Goal: Information Seeking & Learning: Learn about a topic

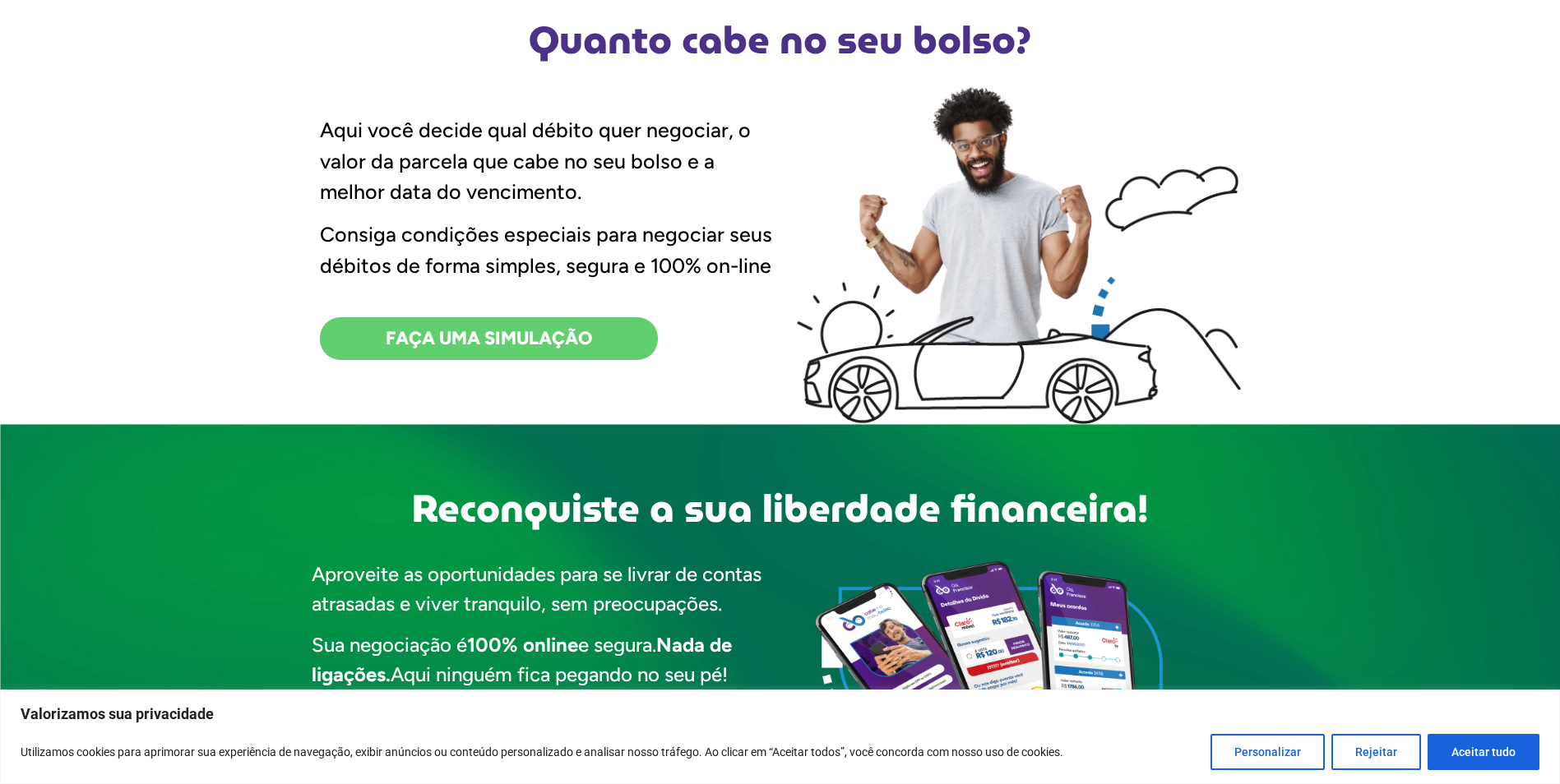
scroll to position [575, 0]
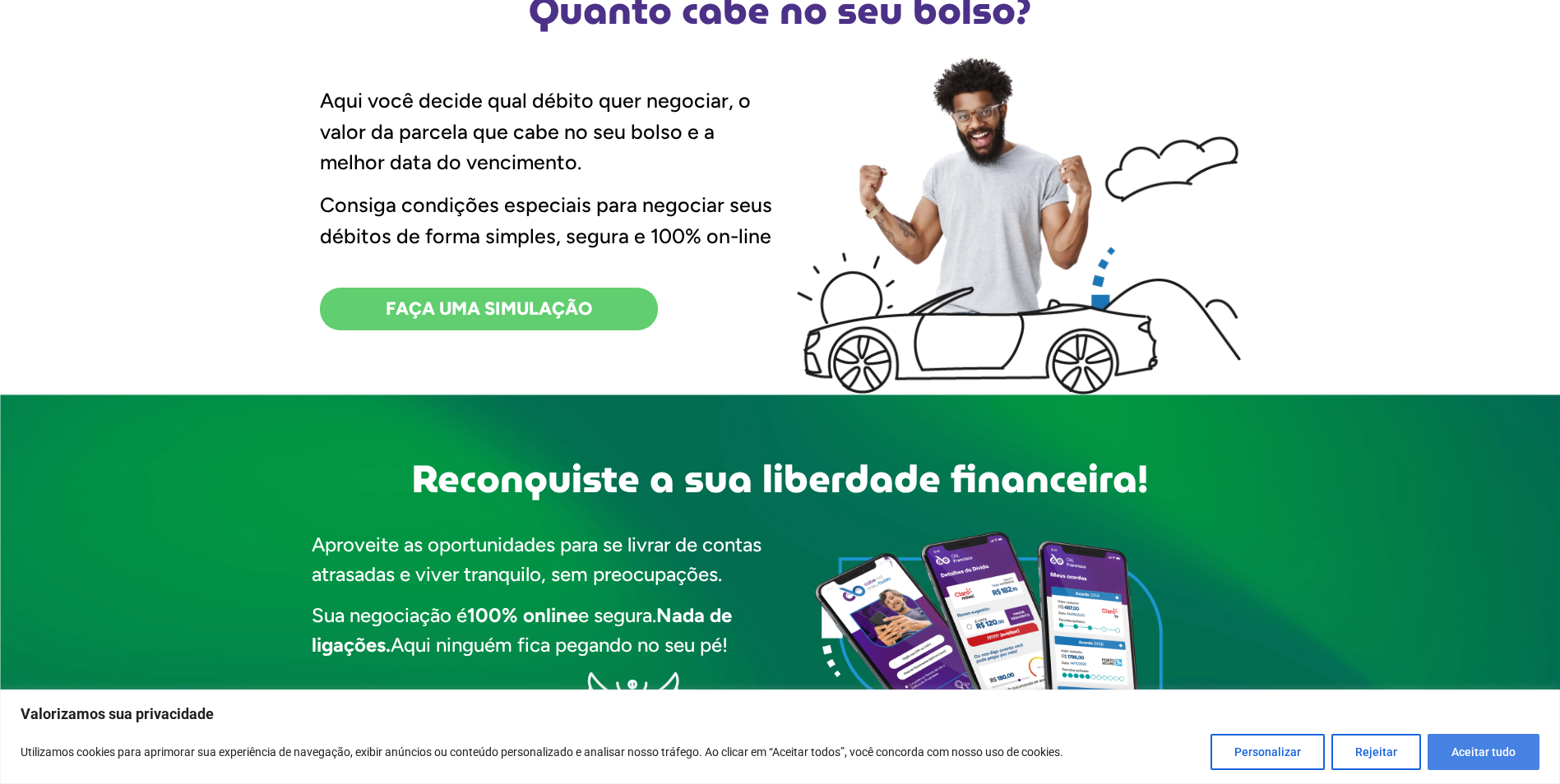
click at [1490, 766] on button "Aceitar tudo" at bounding box center [1483, 752] width 112 height 36
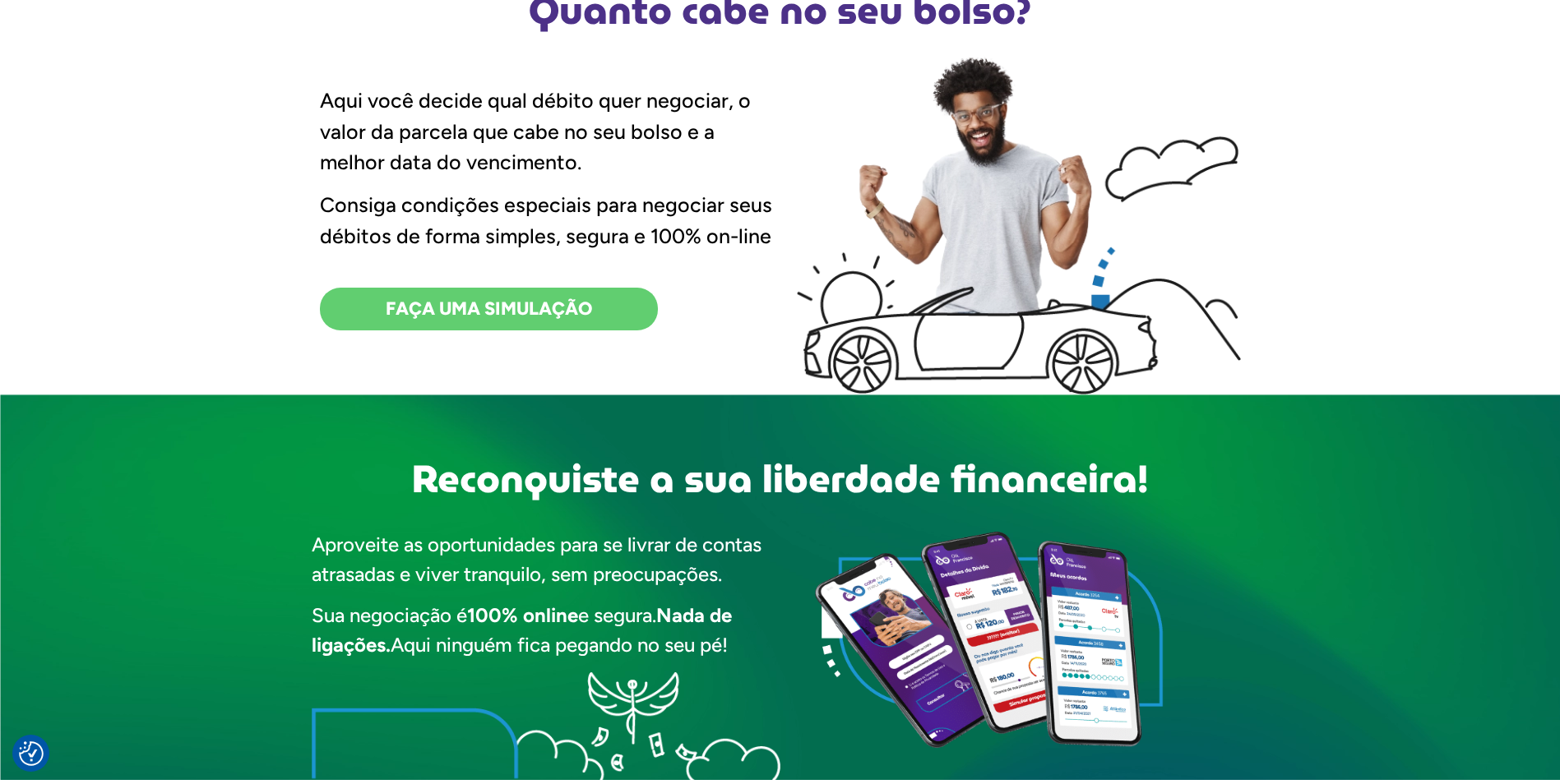
checkbox input "true"
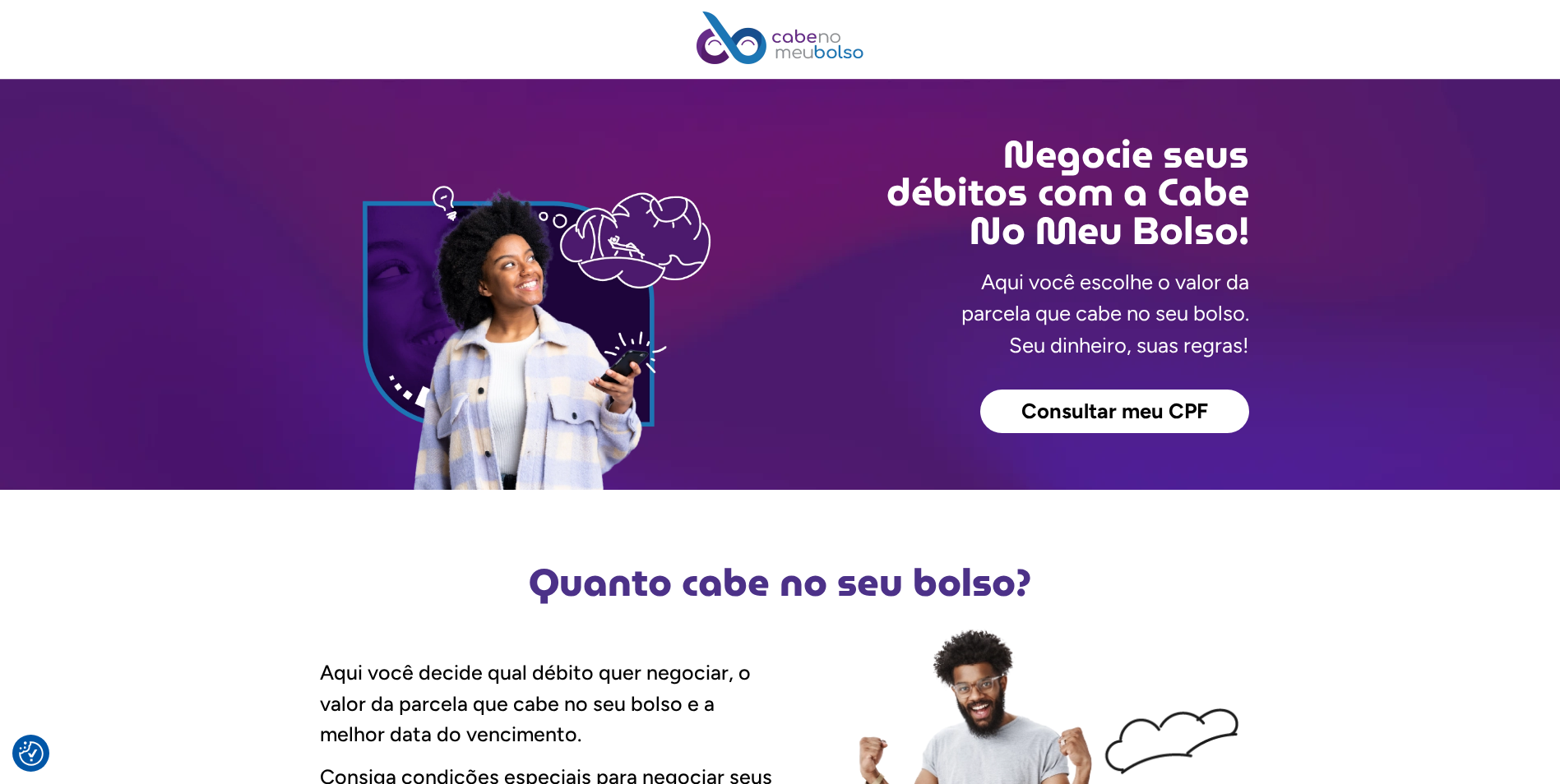
scroll to position [0, 0]
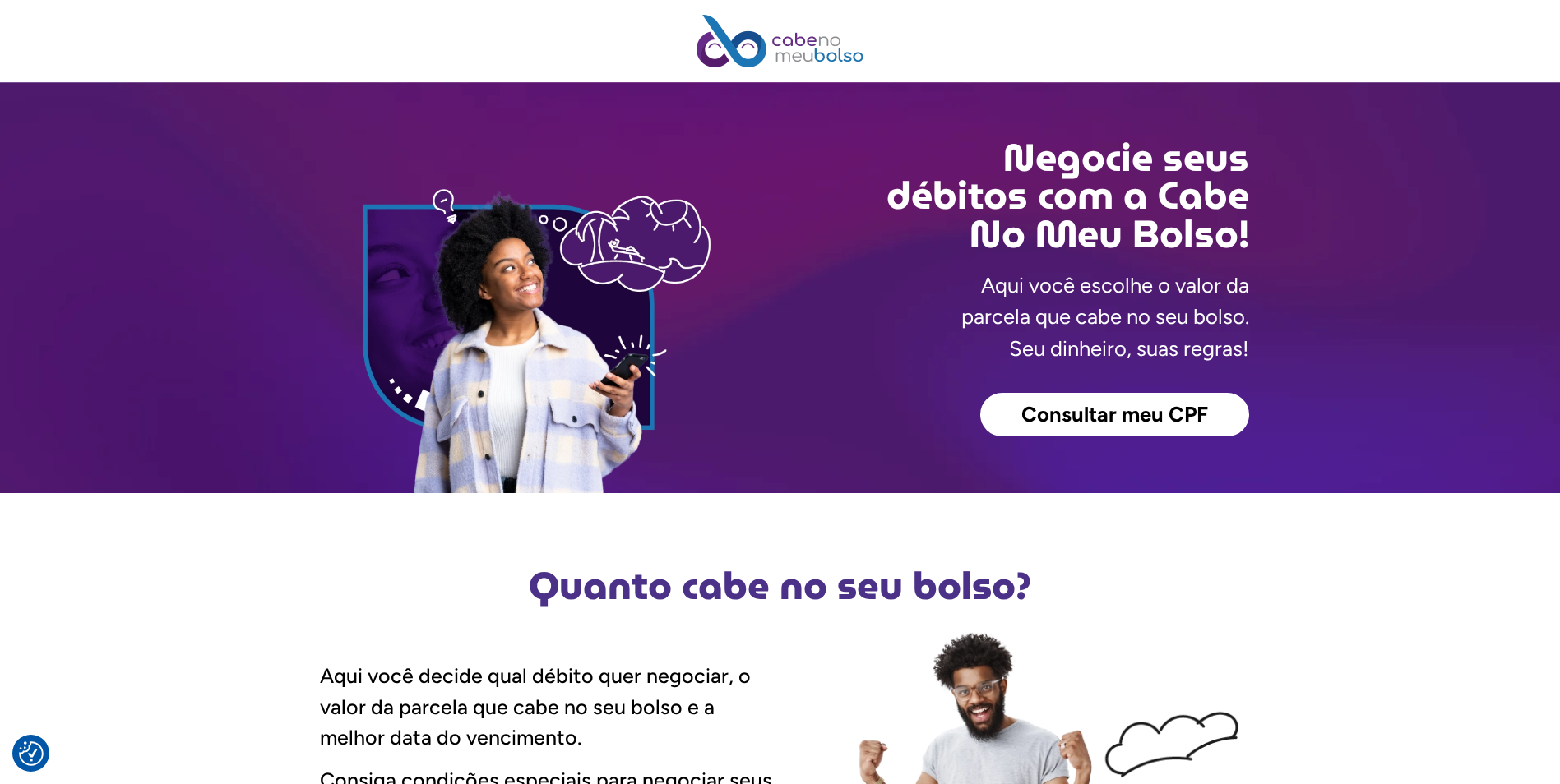
click at [1073, 415] on span "Consultar meu CPF" at bounding box center [1114, 415] width 187 height 22
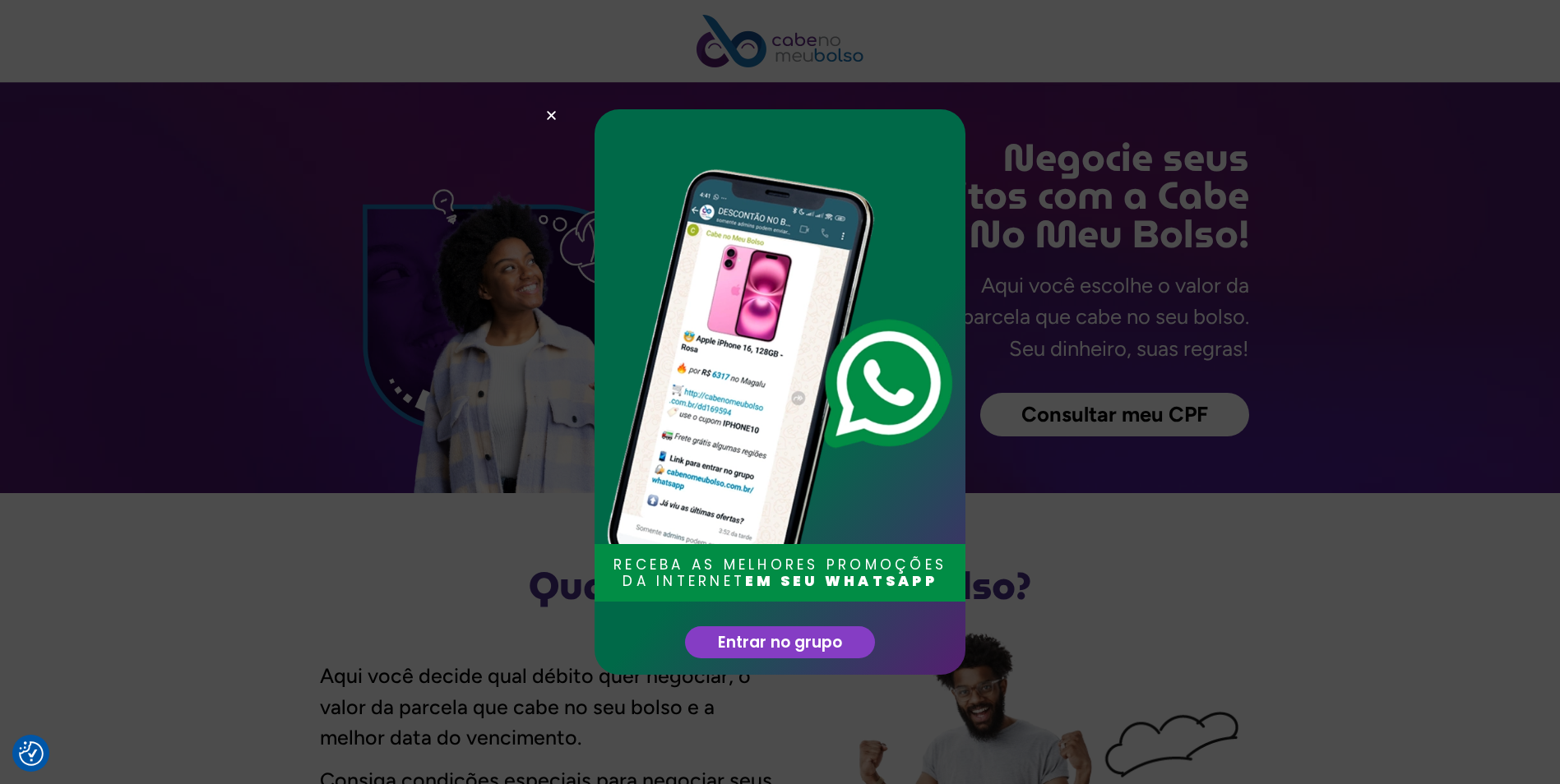
click at [549, 114] on use "Close" at bounding box center [551, 115] width 9 height 9
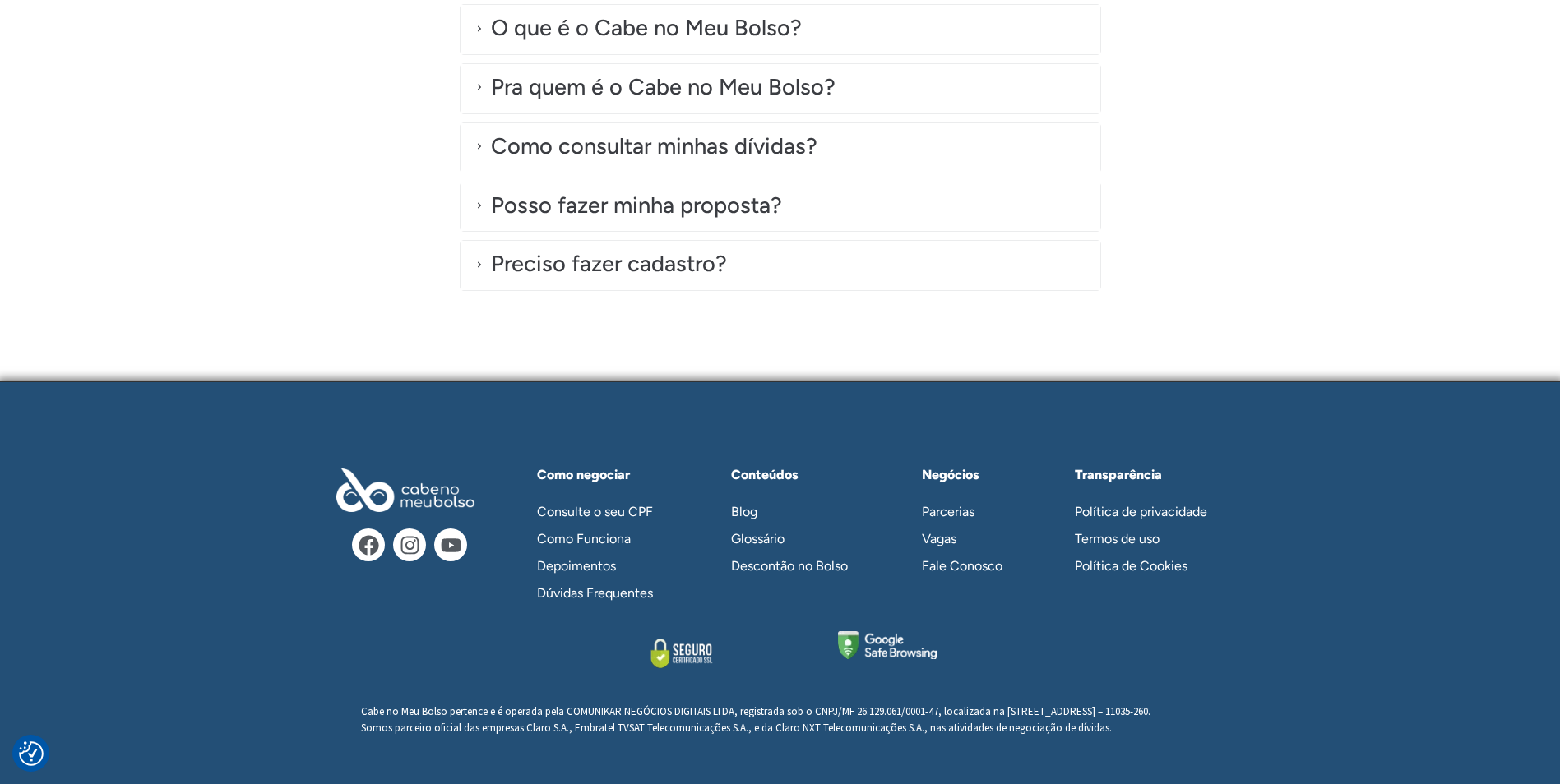
scroll to position [4669, 0]
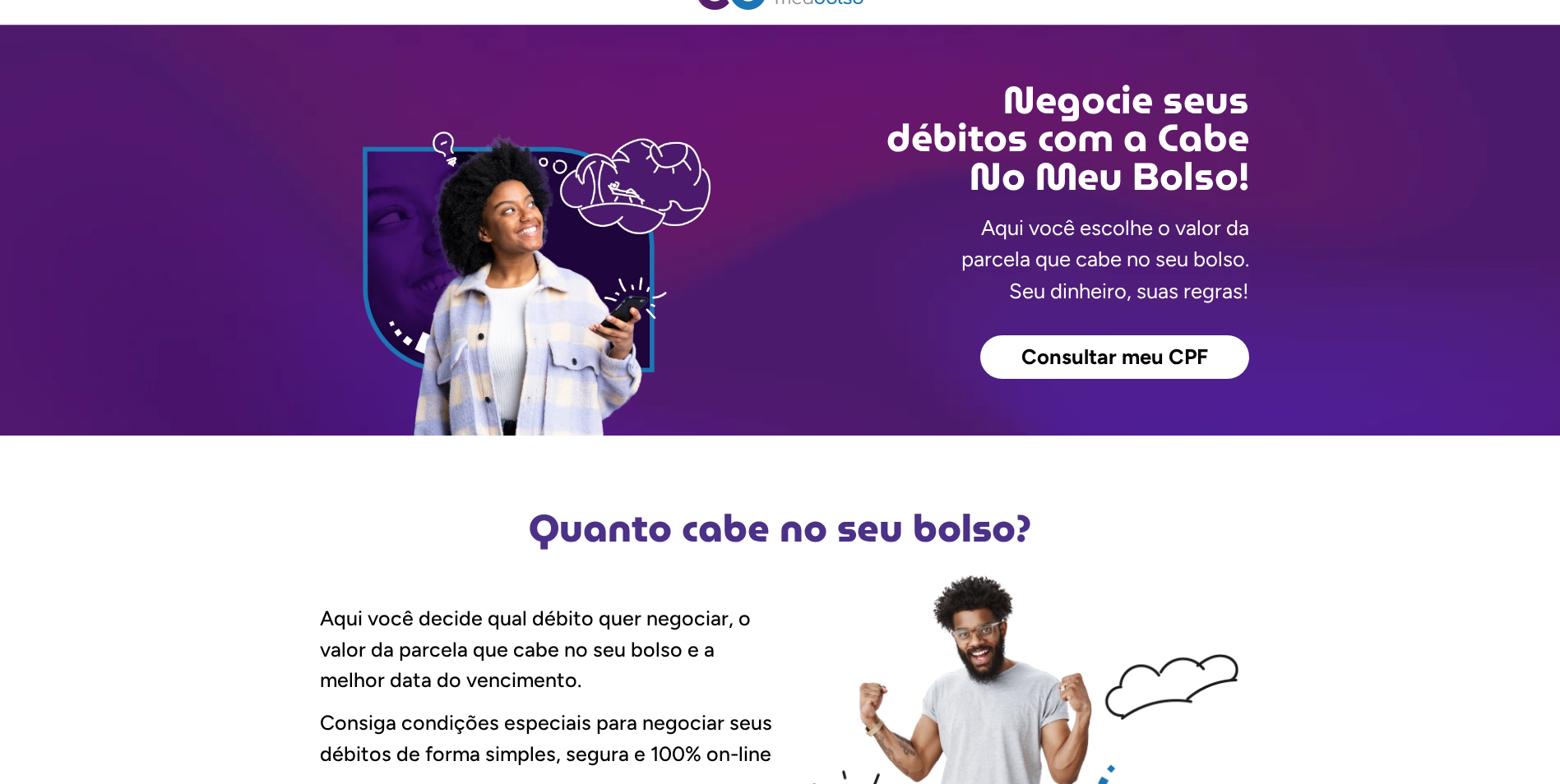
scroll to position [246, 0]
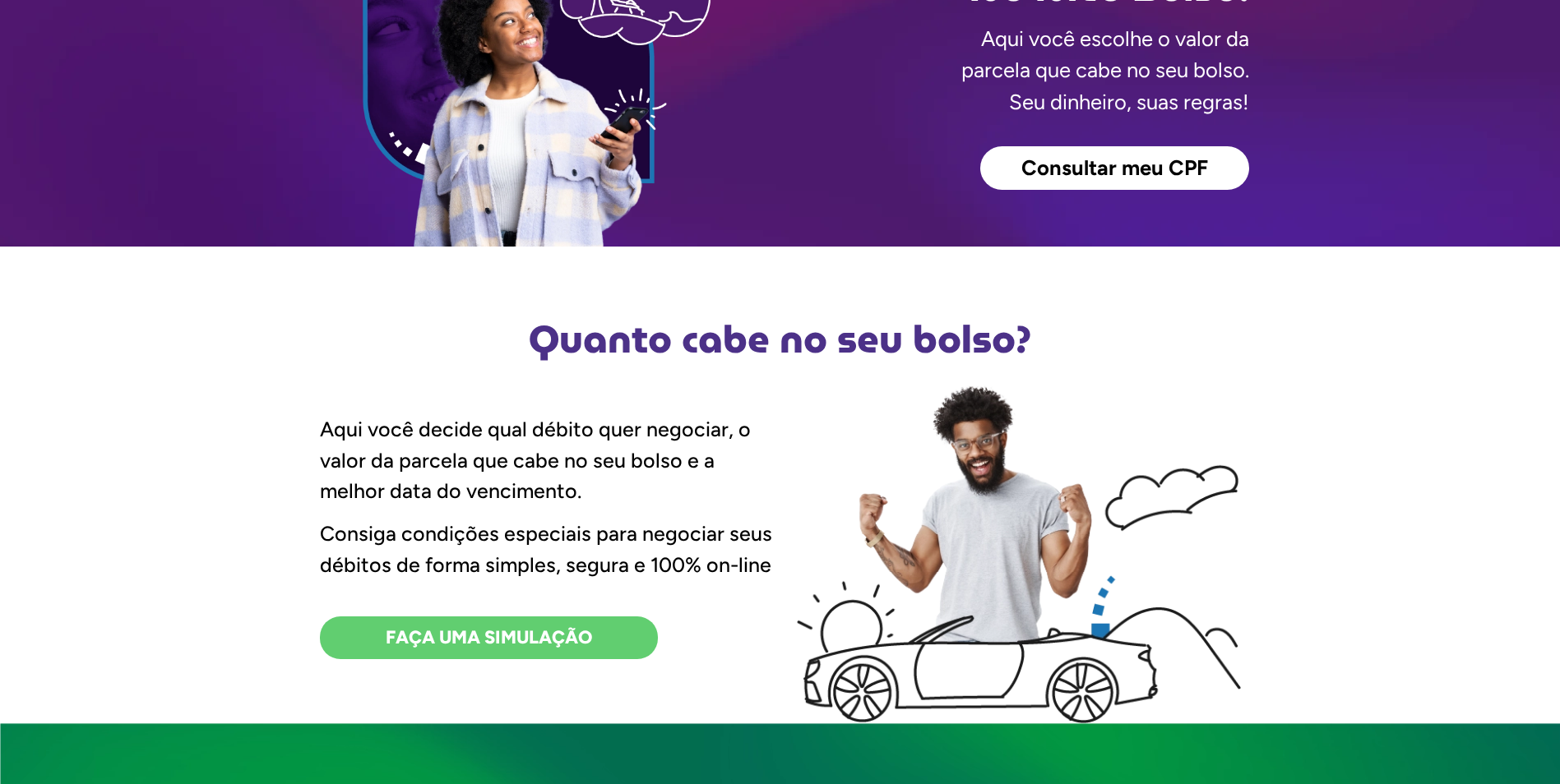
click at [1091, 159] on span "Consultar meu CPF" at bounding box center [1114, 169] width 187 height 22
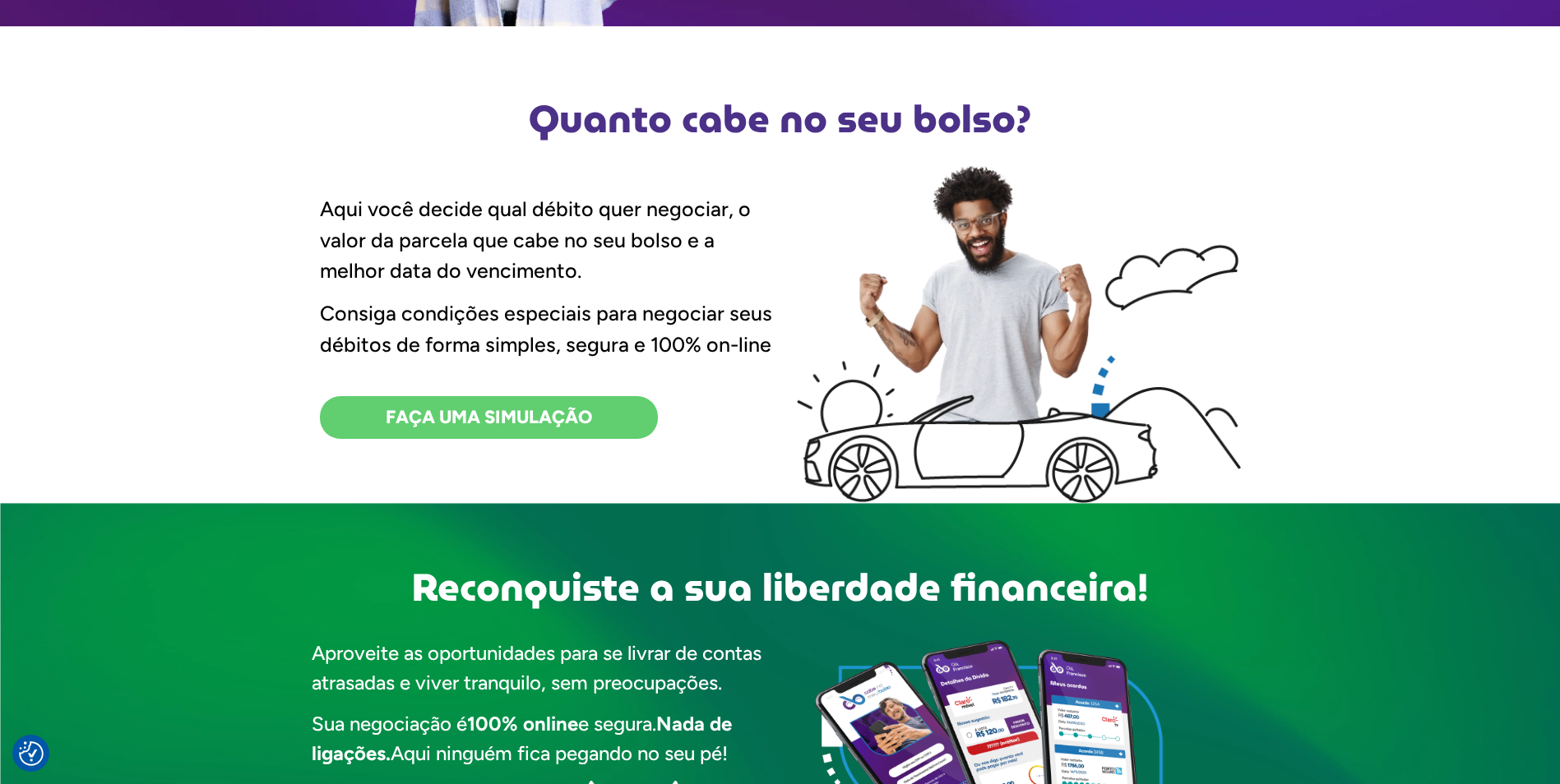
scroll to position [493, 0]
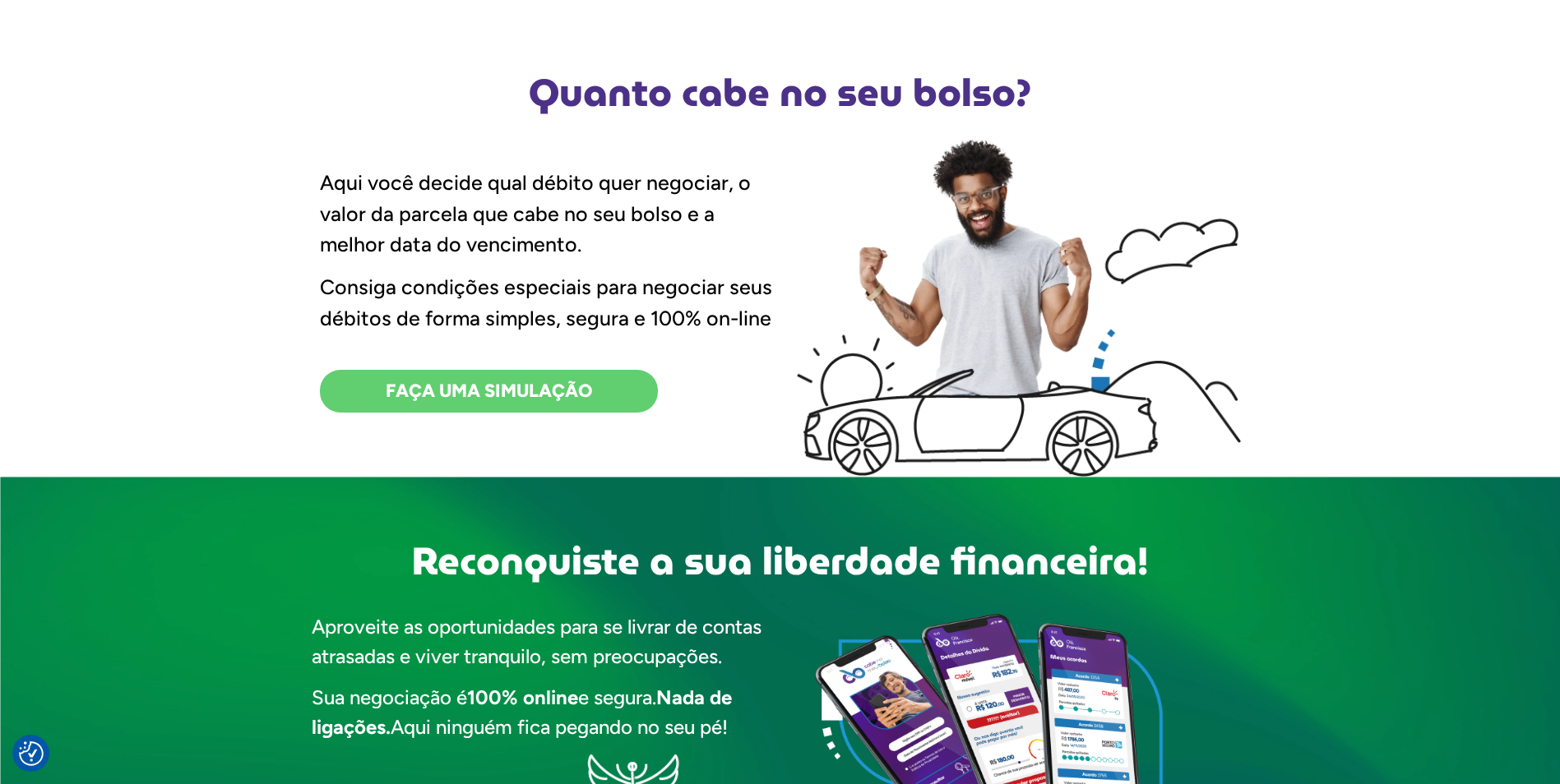
click at [424, 390] on span "FAÇA UMA SIMULAÇÃO" at bounding box center [489, 391] width 206 height 18
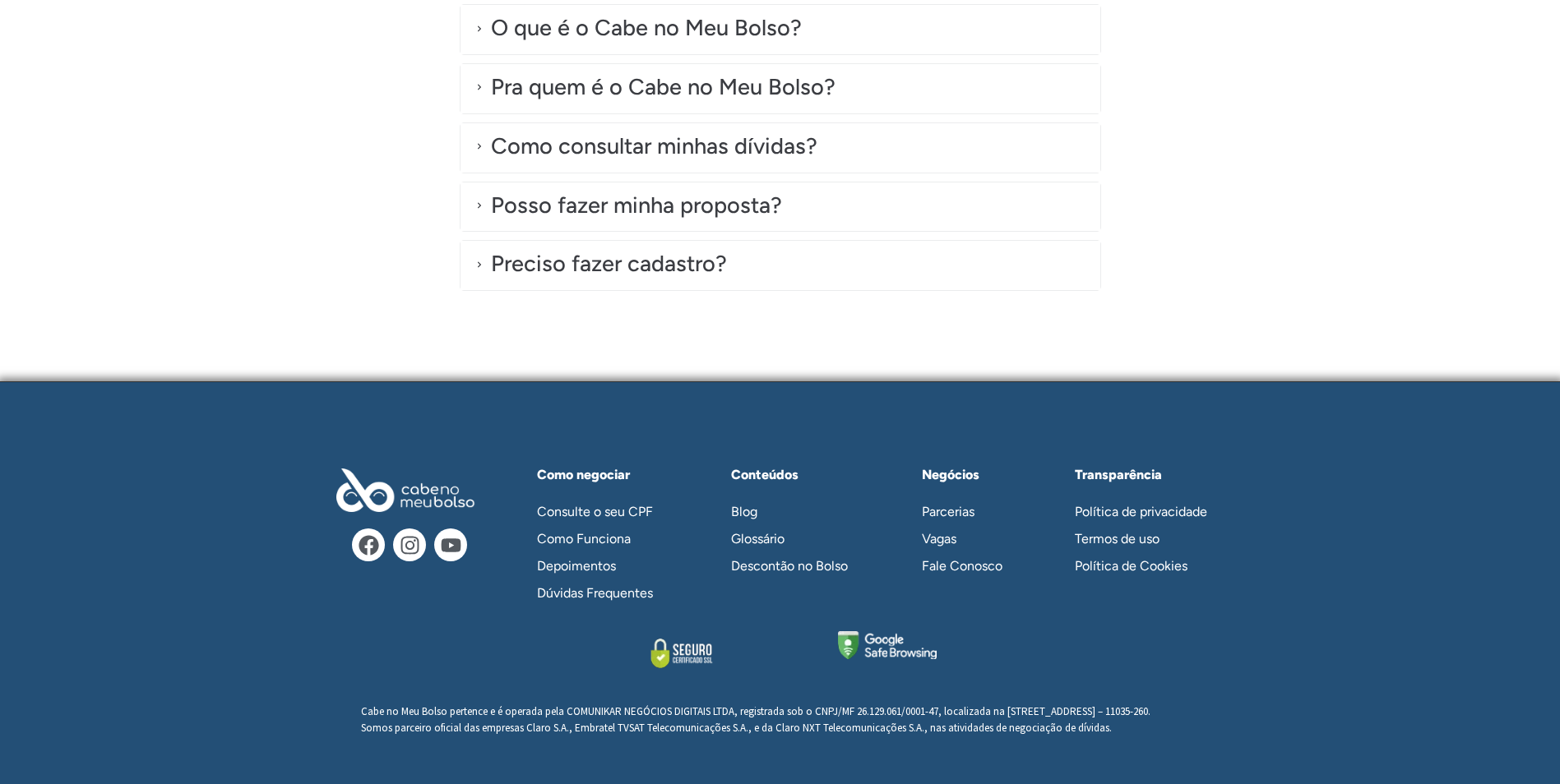
scroll to position [4669, 0]
click at [949, 498] on link "Parcerias" at bounding box center [969, 512] width 129 height 27
click at [1181, 326] on div "Dúvidas frequentes: O que é o Cabe no Meu Bolso? Cabe no Meu Bolso é uma startu…" at bounding box center [780, 113] width 1560 height 537
click at [987, 534] on link "Vagas" at bounding box center [969, 539] width 129 height 27
click at [983, 552] on link "Fale Conosco" at bounding box center [969, 566] width 129 height 27
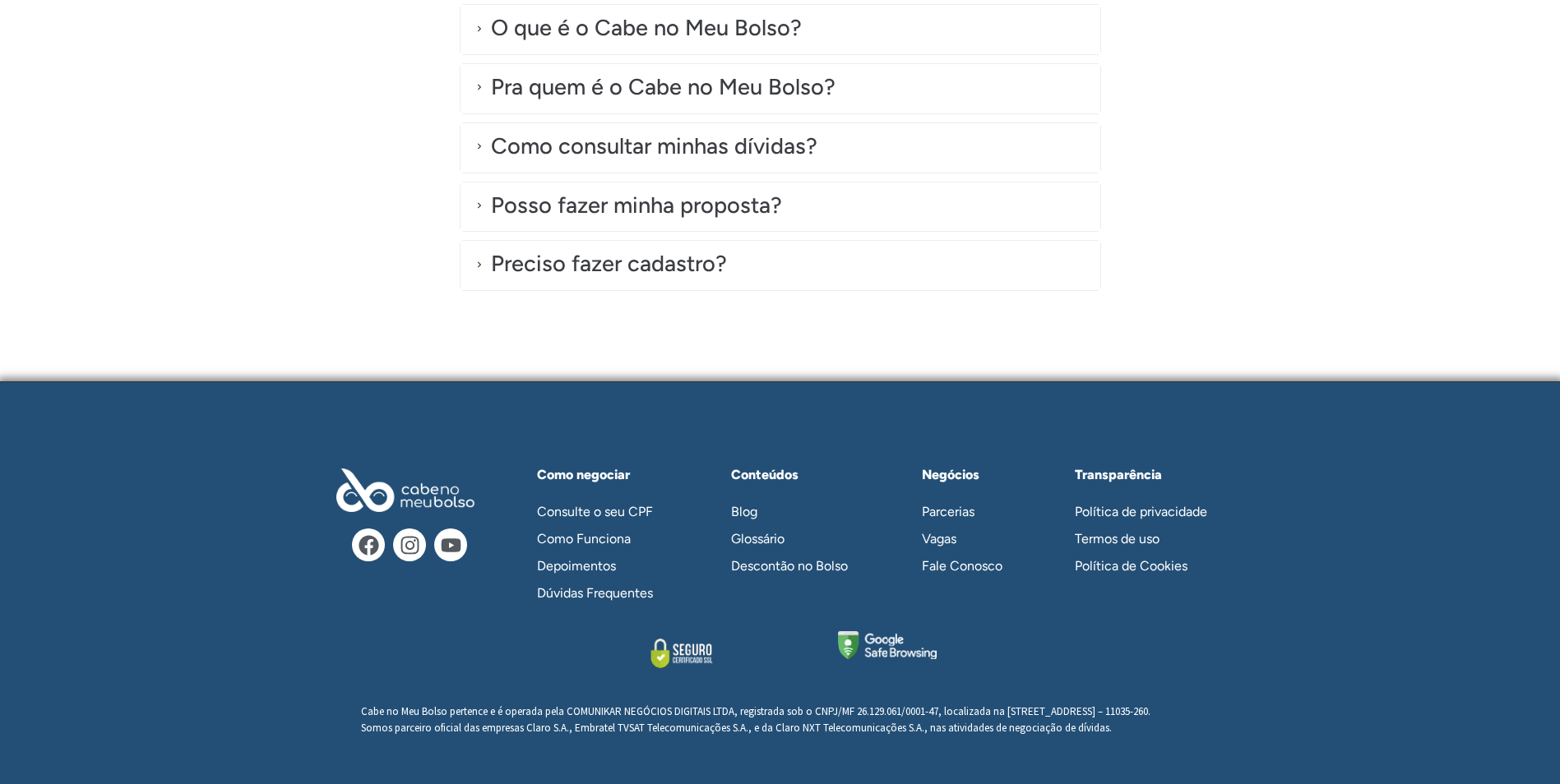
click at [1045, 399] on div "Facebook Instagram Youtube Como negociar Consulte o seu CPF Como Funciona Depoi…" at bounding box center [780, 582] width 938 height 401
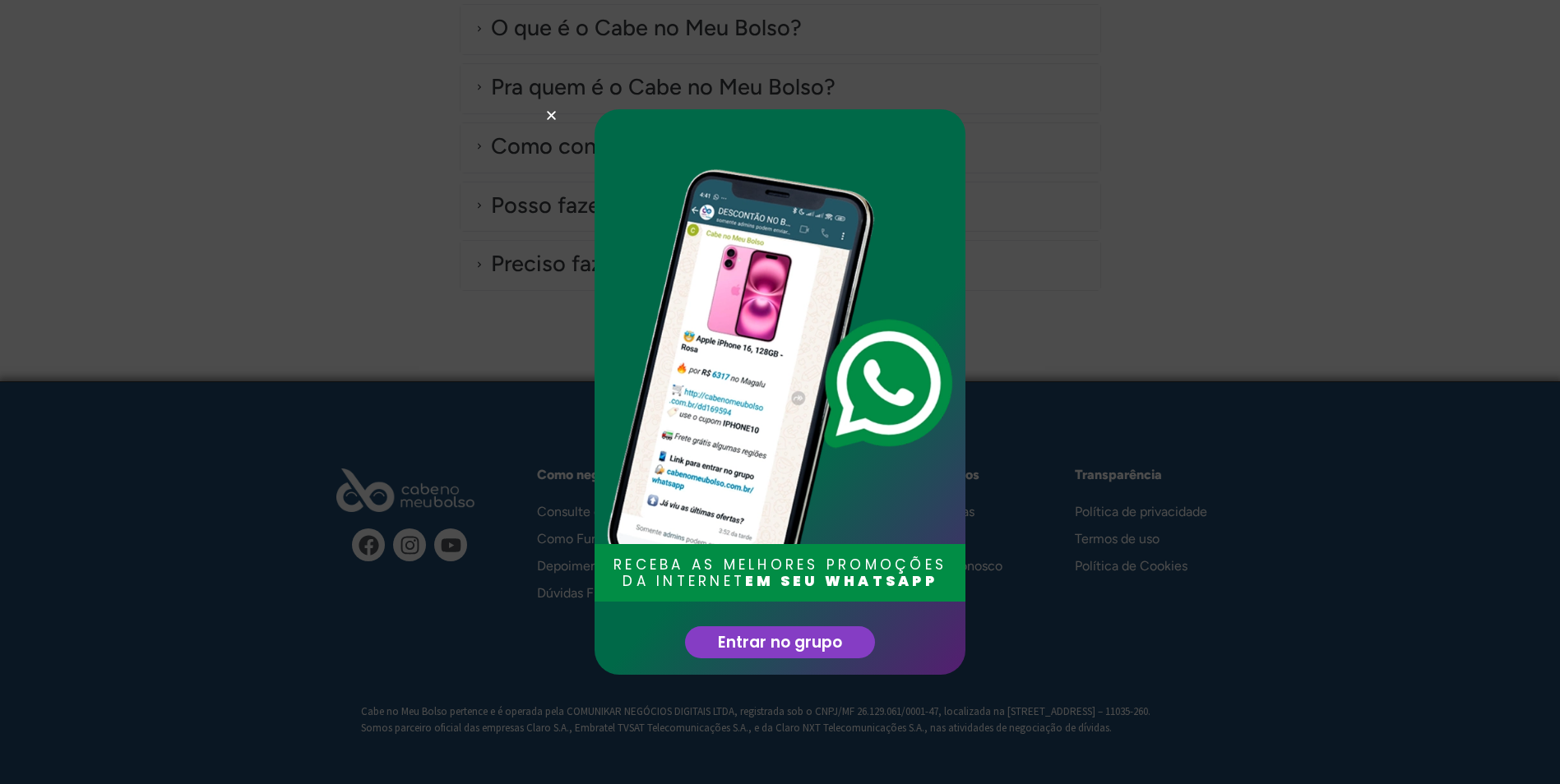
click at [901, 403] on img at bounding box center [780, 384] width 354 height 483
click at [551, 114] on use "Close" at bounding box center [551, 115] width 9 height 9
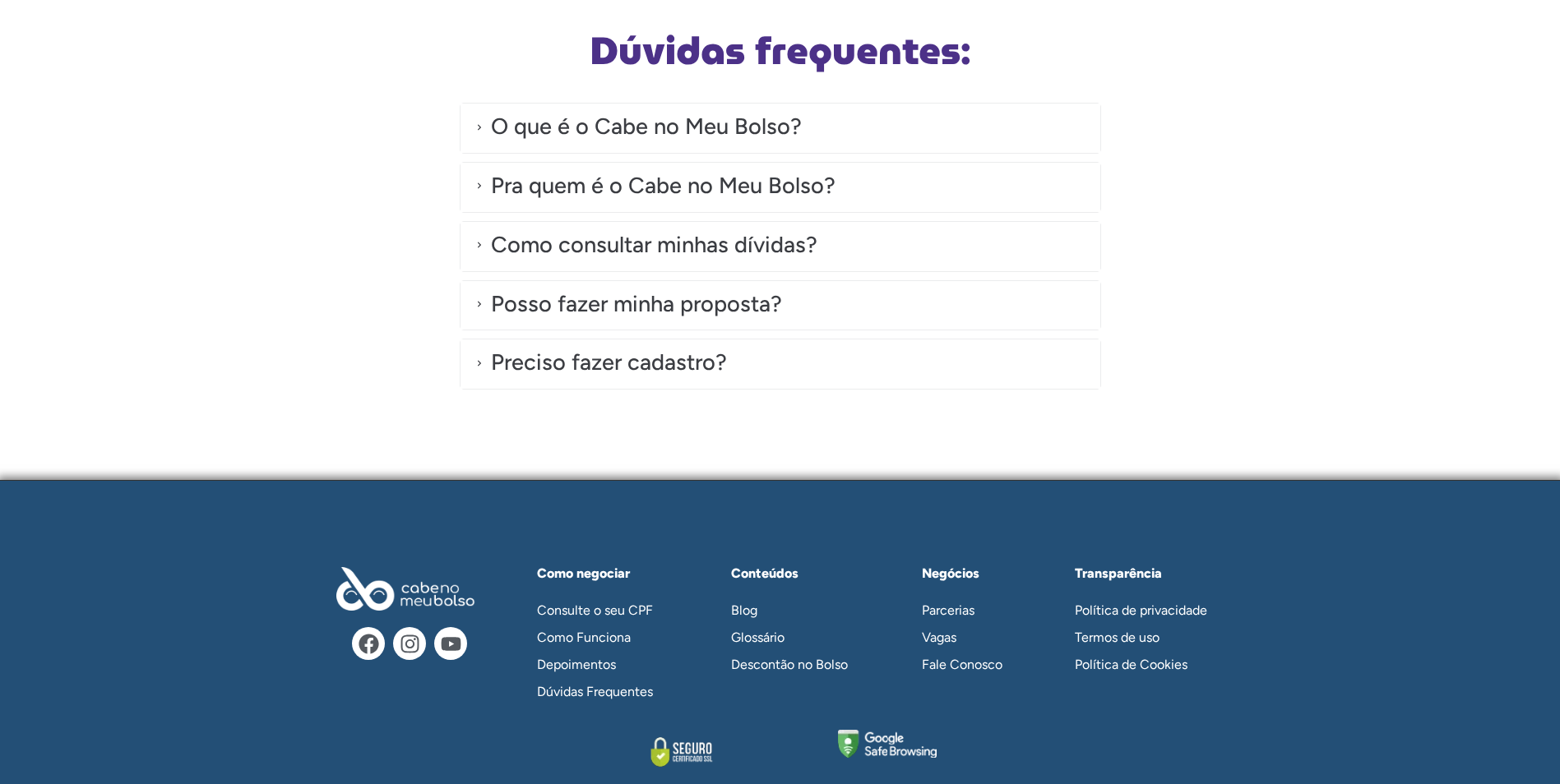
scroll to position [4504, 0]
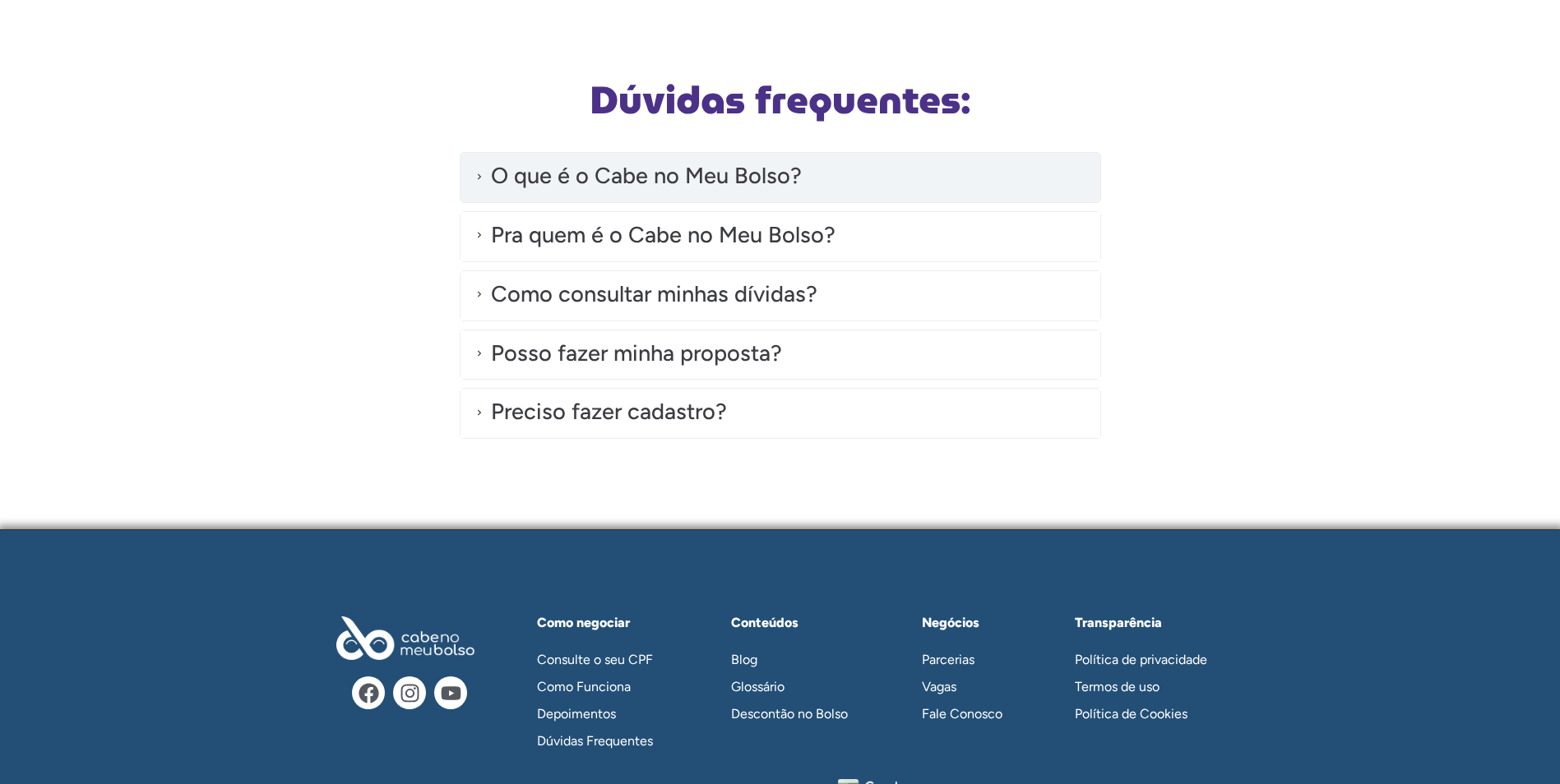
click at [788, 167] on div "O que é o Cabe no Meu Bolso?" at bounding box center [646, 176] width 311 height 33
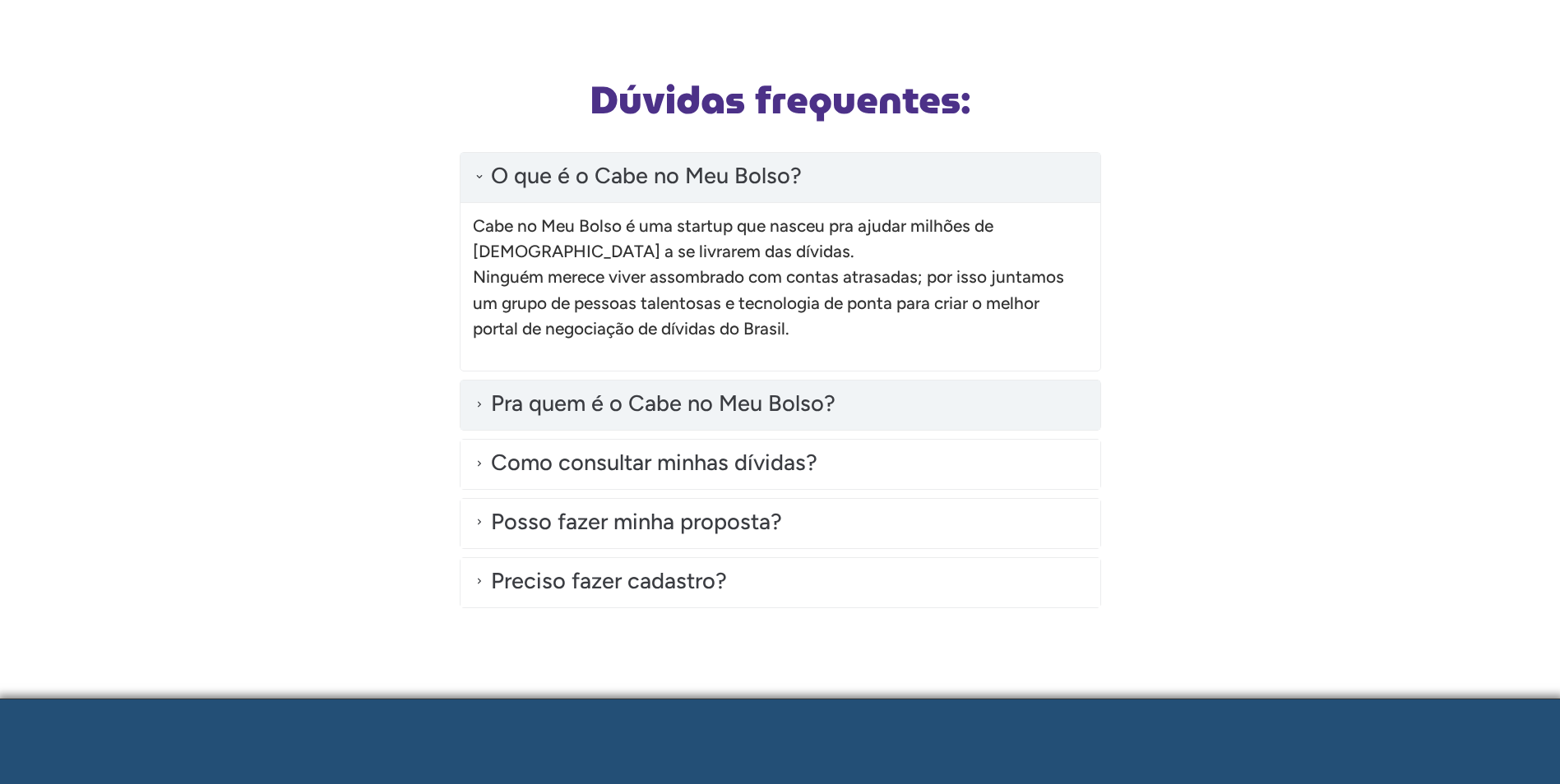
click at [655, 412] on div "Pra quem é o Cabe no Meu Bolso?" at bounding box center [663, 403] width 345 height 33
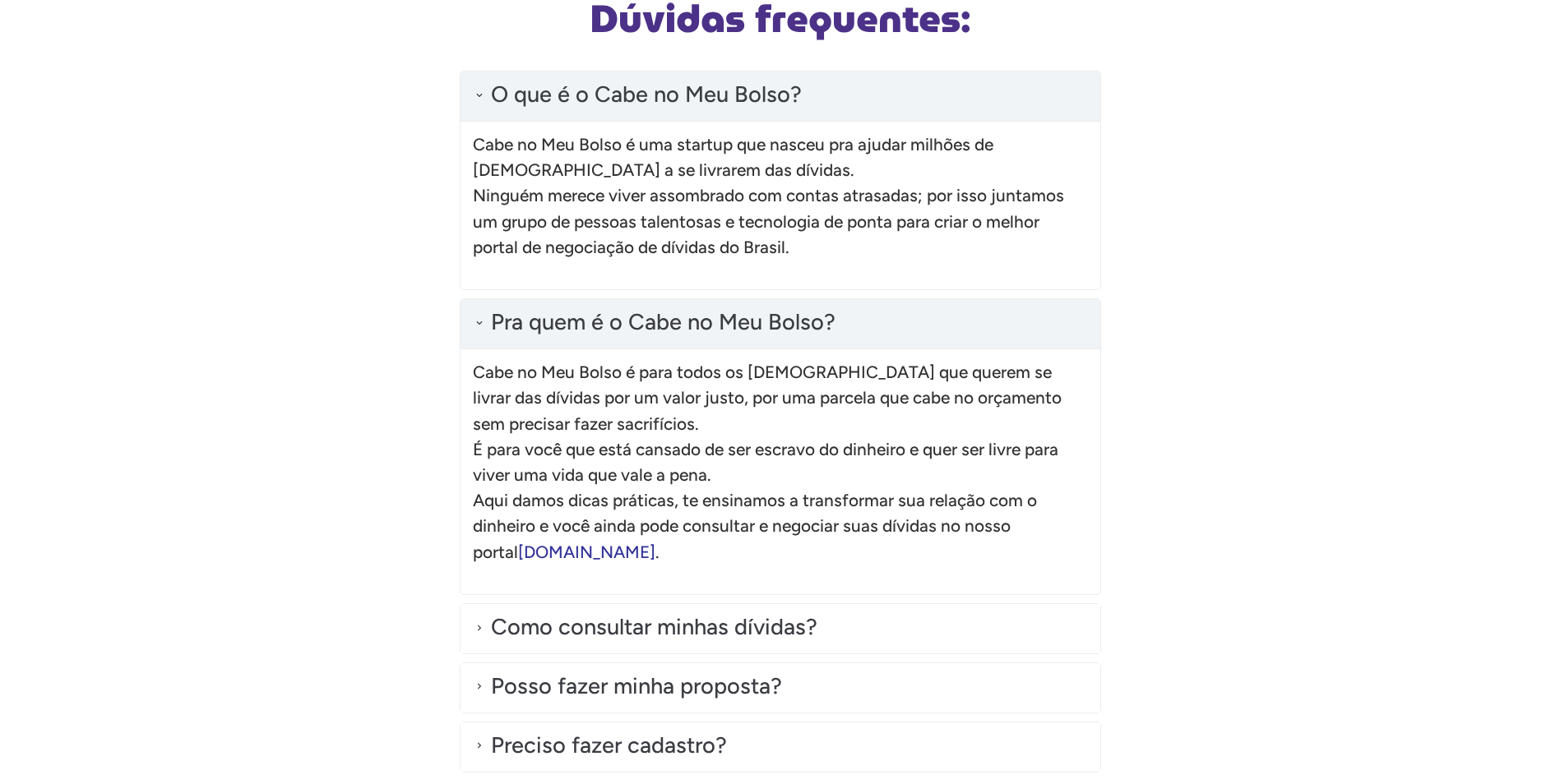
scroll to position [4586, 0]
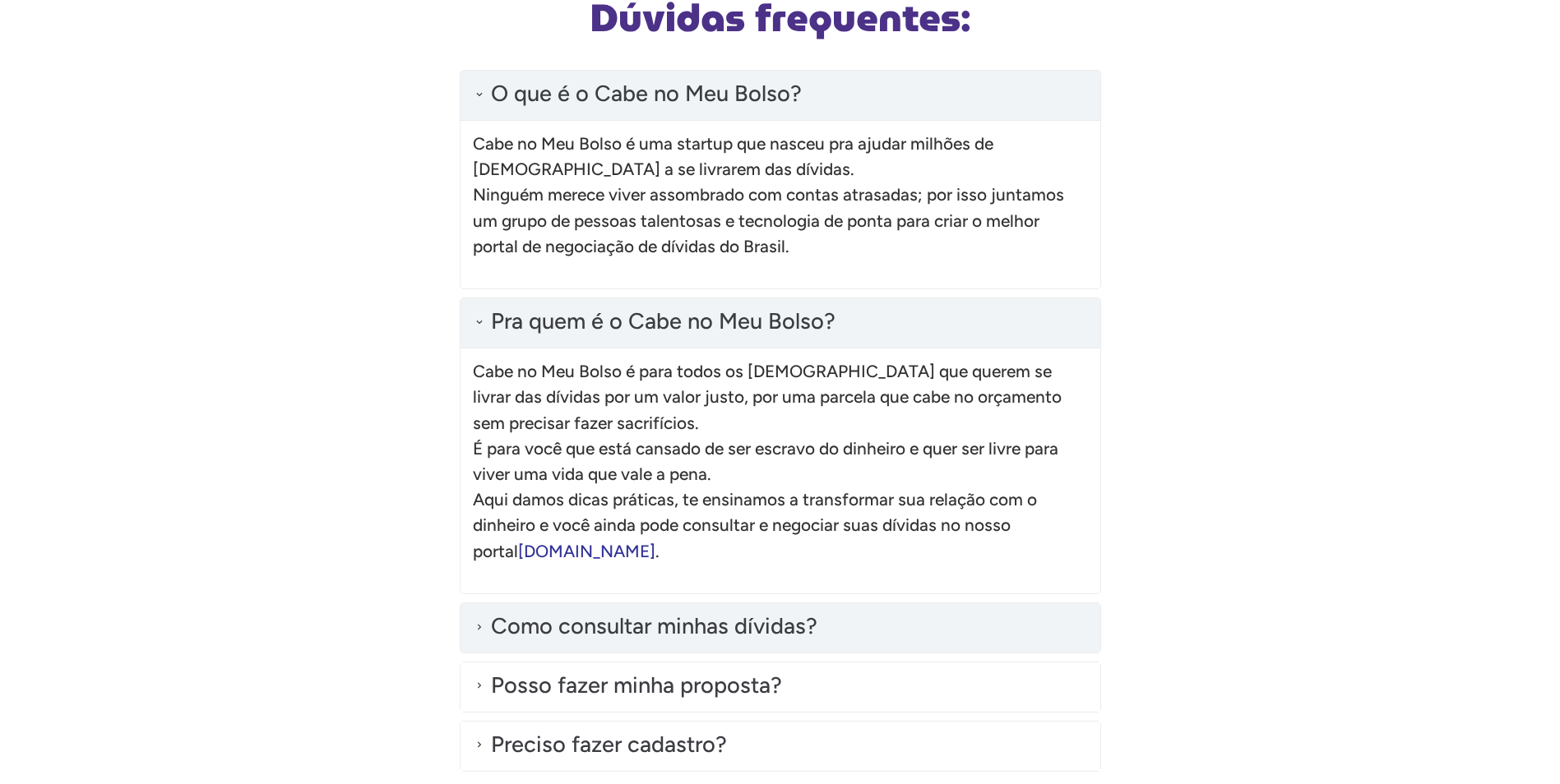
drag, startPoint x: 690, startPoint y: 628, endPoint x: 696, endPoint y: 614, distance: 15.2
click at [688, 627] on div "Como consultar minhas dívidas?" at bounding box center [654, 626] width 326 height 33
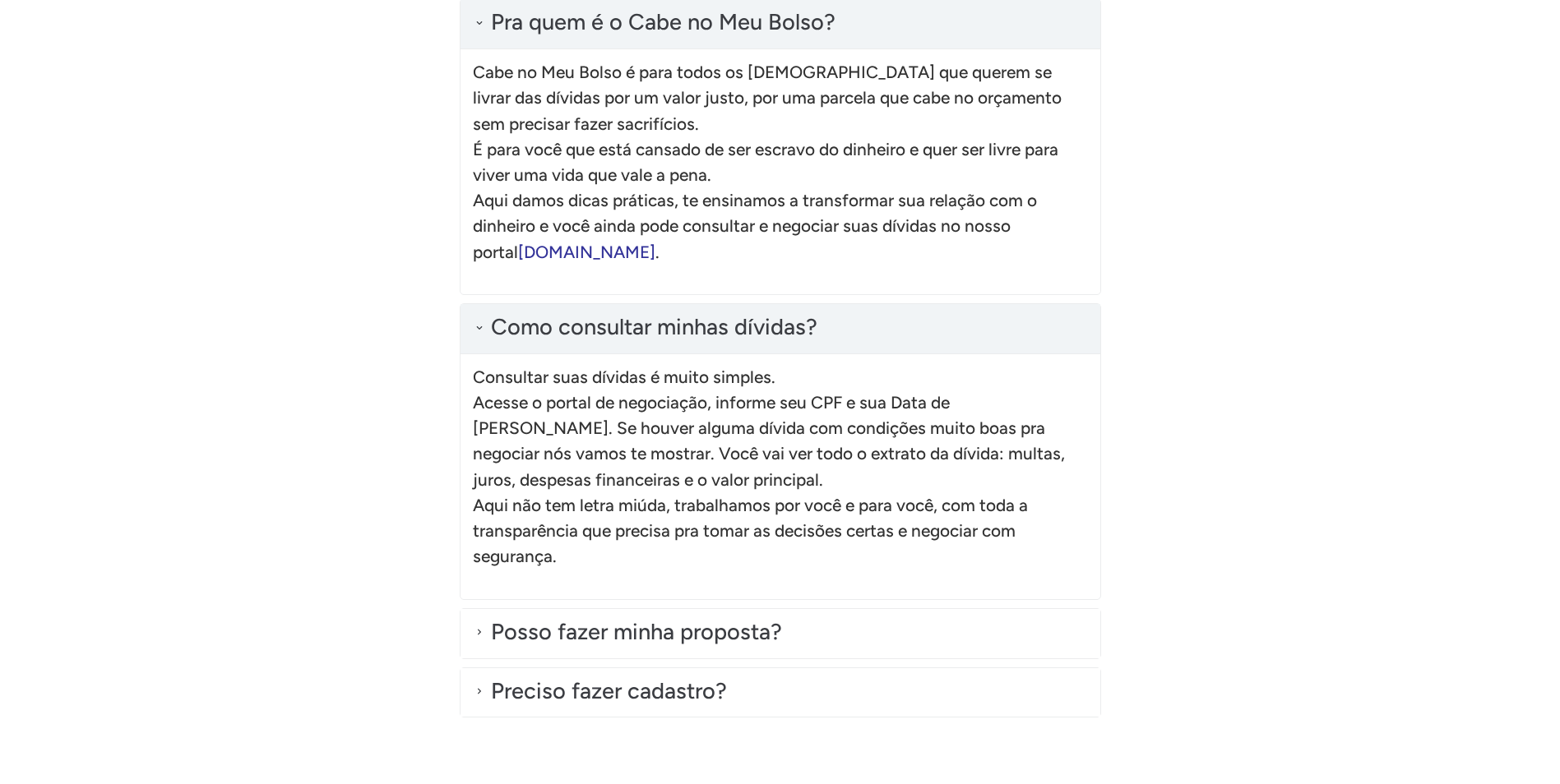
scroll to position [5080, 0]
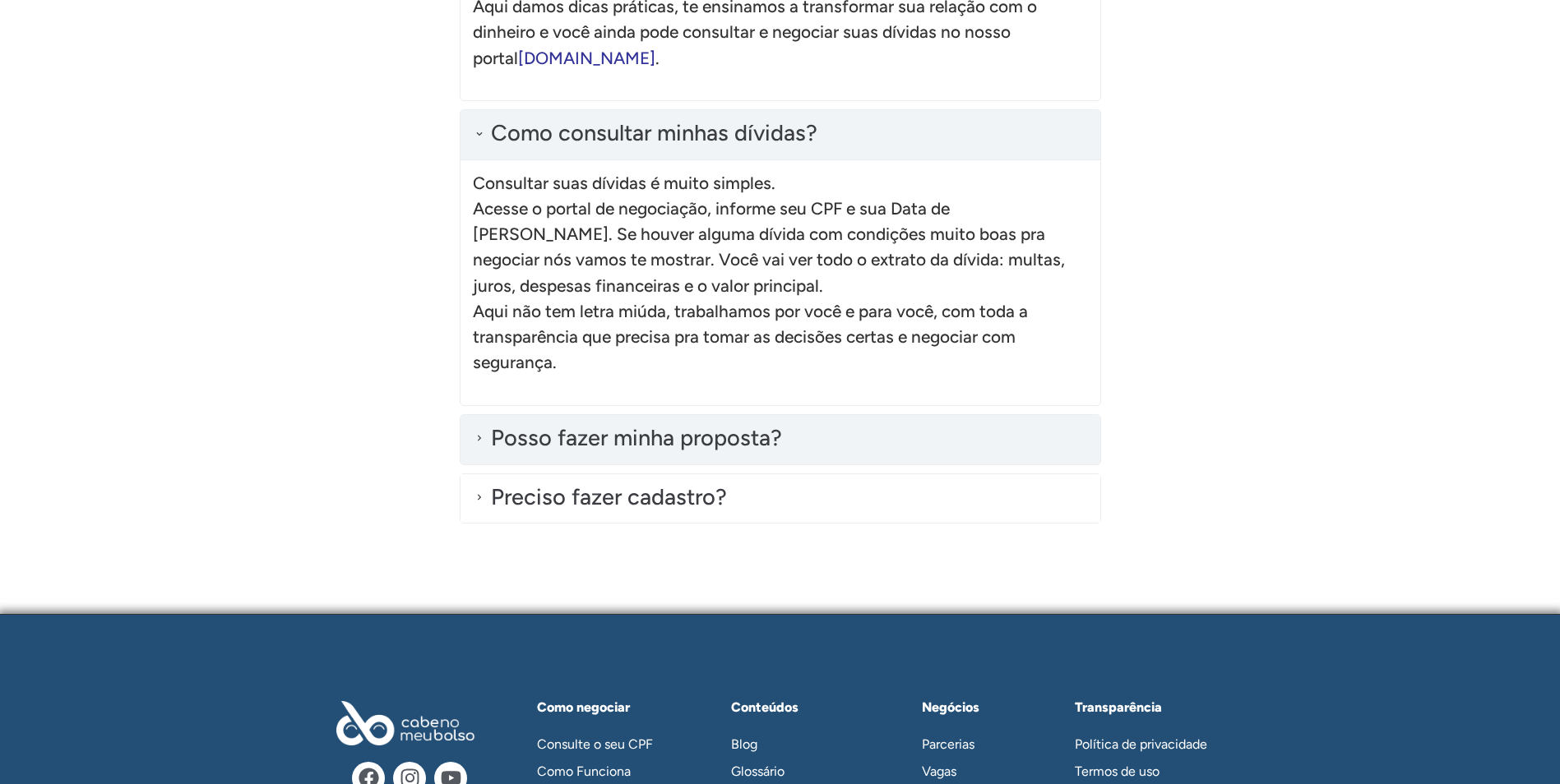
click at [634, 431] on div "Posso fazer minha proposta?" at bounding box center [636, 439] width 291 height 33
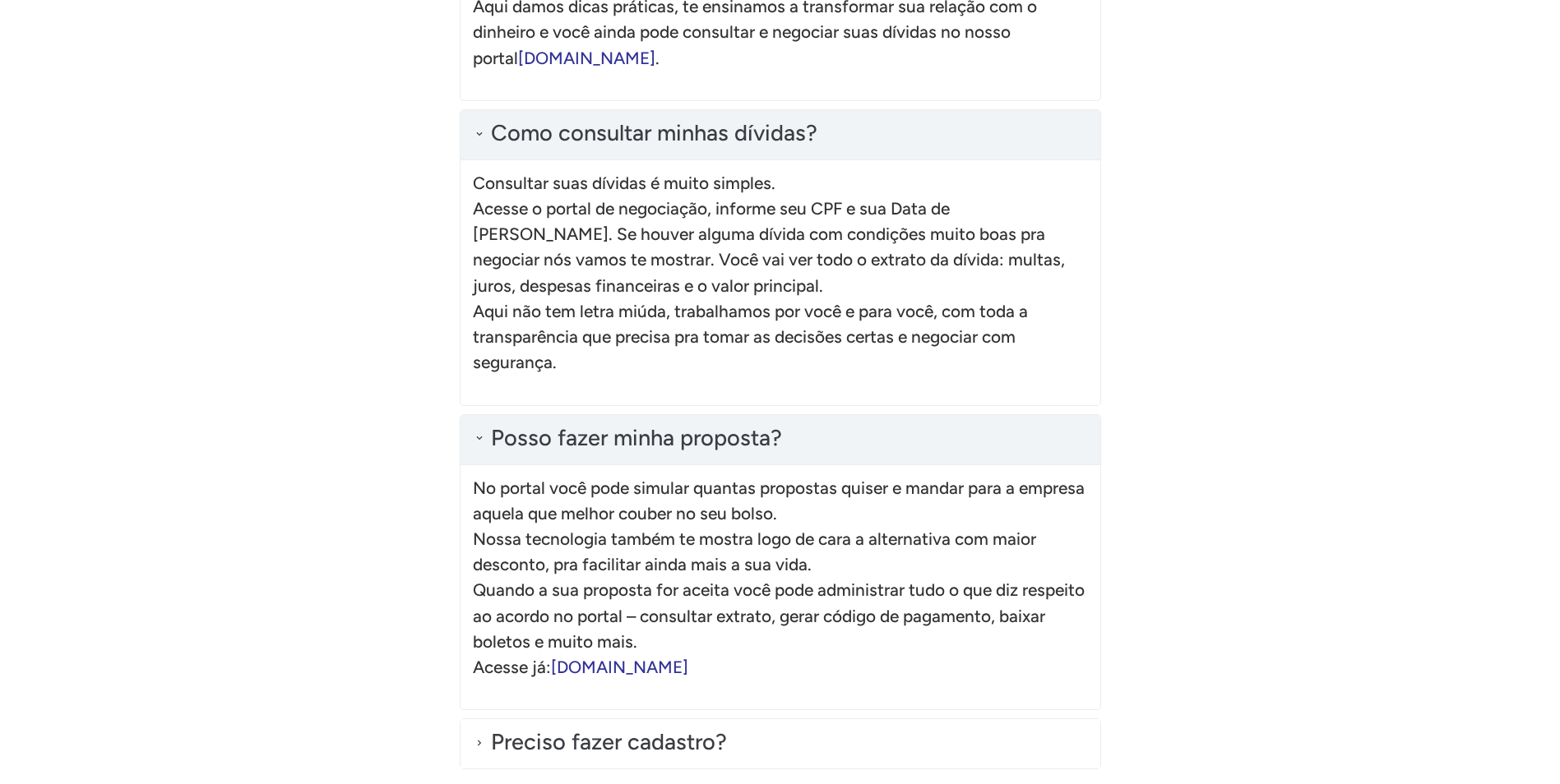
click at [688, 674] on link "[DOMAIN_NAME]" at bounding box center [619, 666] width 137 height 21
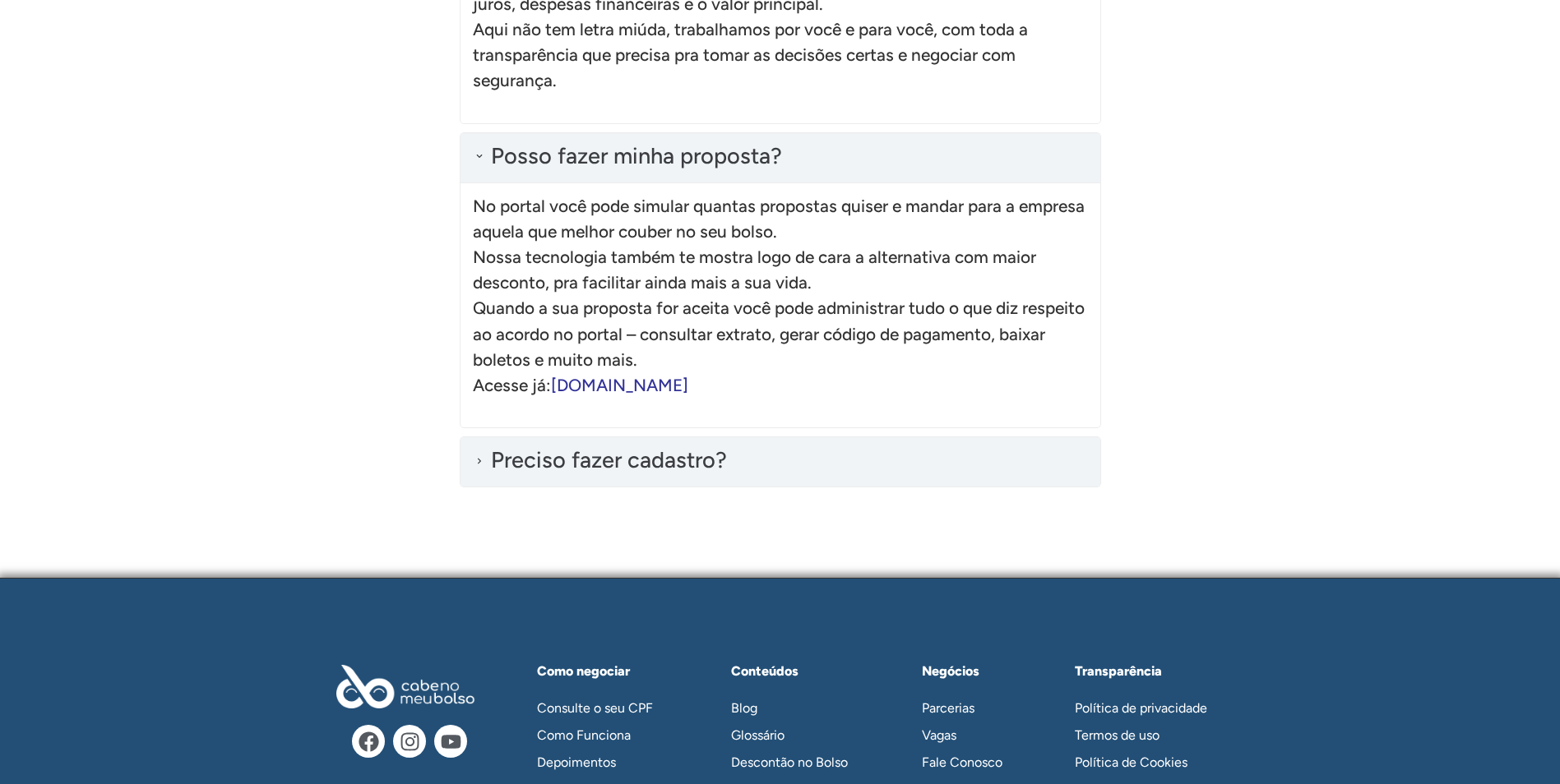
scroll to position [5408, 0]
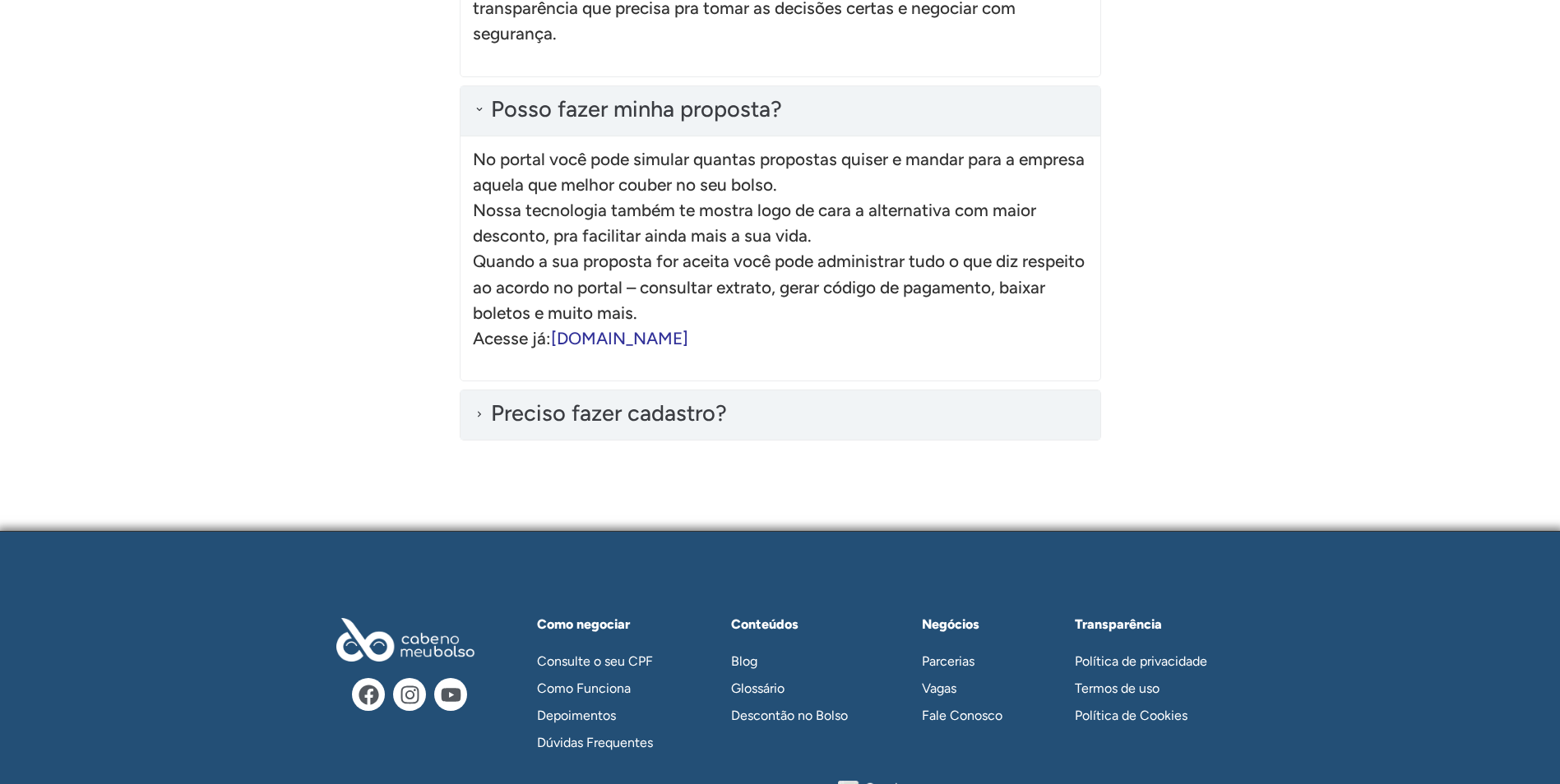
click at [641, 408] on div "Preciso fazer cadastro?" at bounding box center [609, 414] width 236 height 33
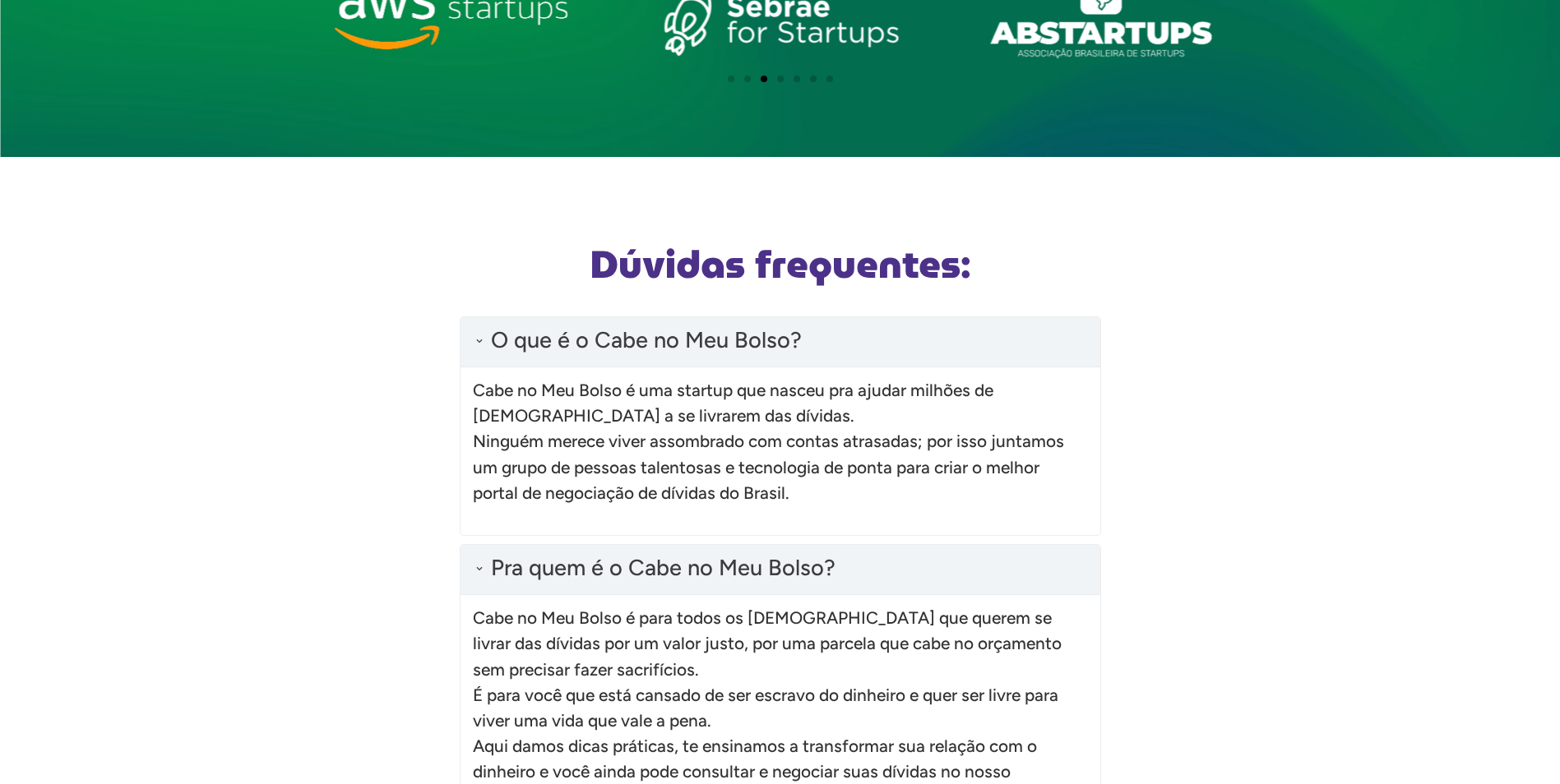
scroll to position [3846, 0]
